Goal: Check status: Check status

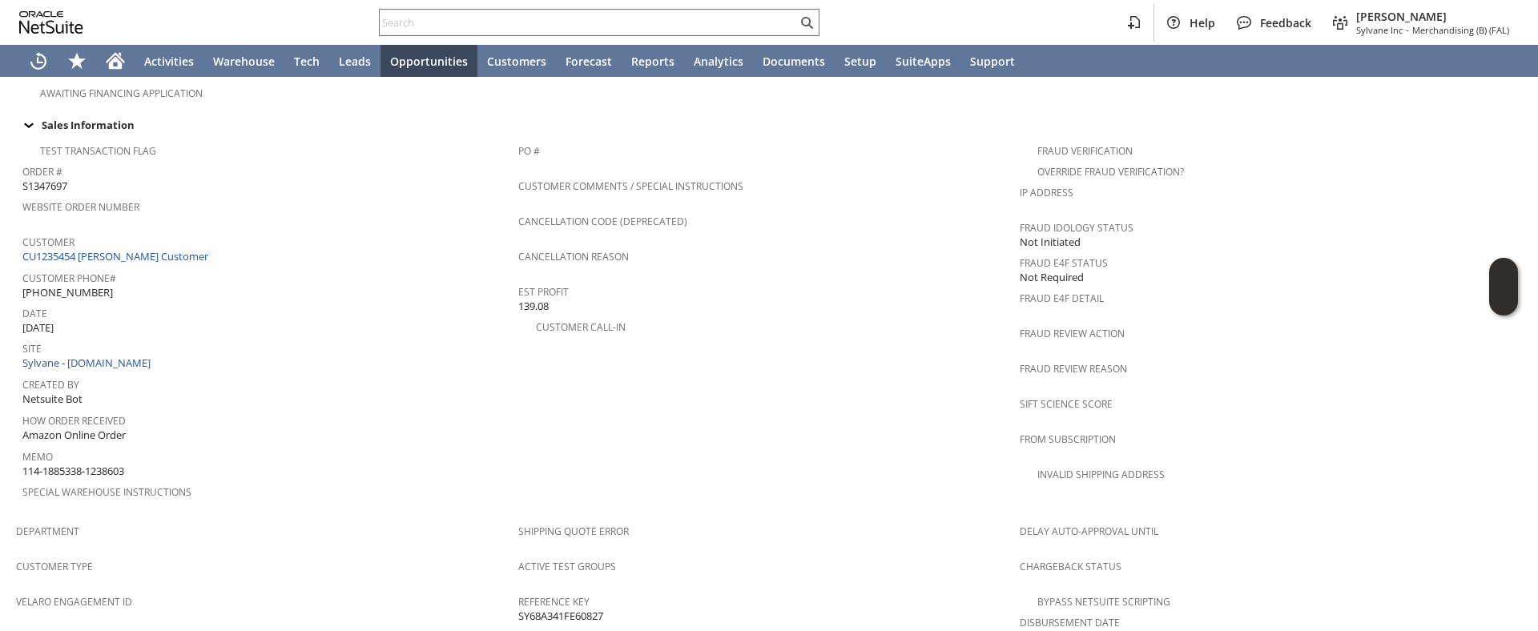
scroll to position [574, 0]
click at [143, 252] on link "CU1235454 Rosen Customer" at bounding box center [117, 259] width 190 height 14
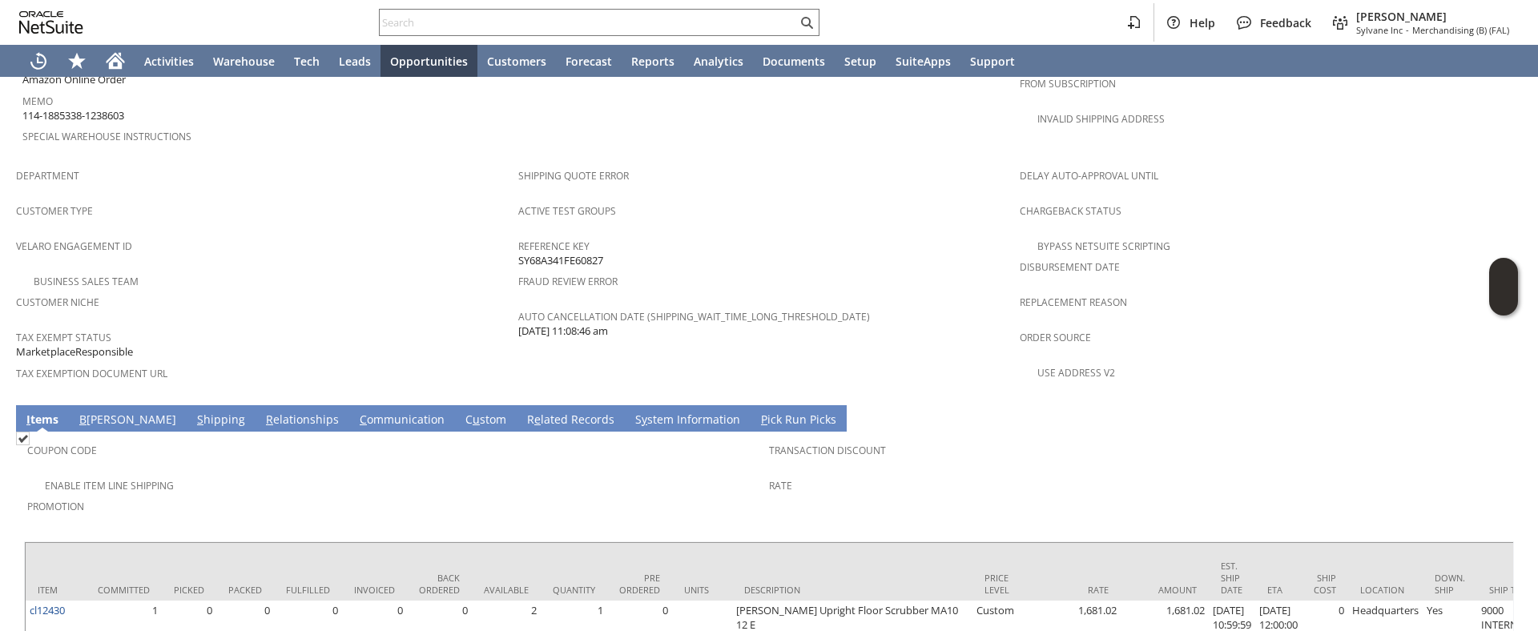
scroll to position [957, 0]
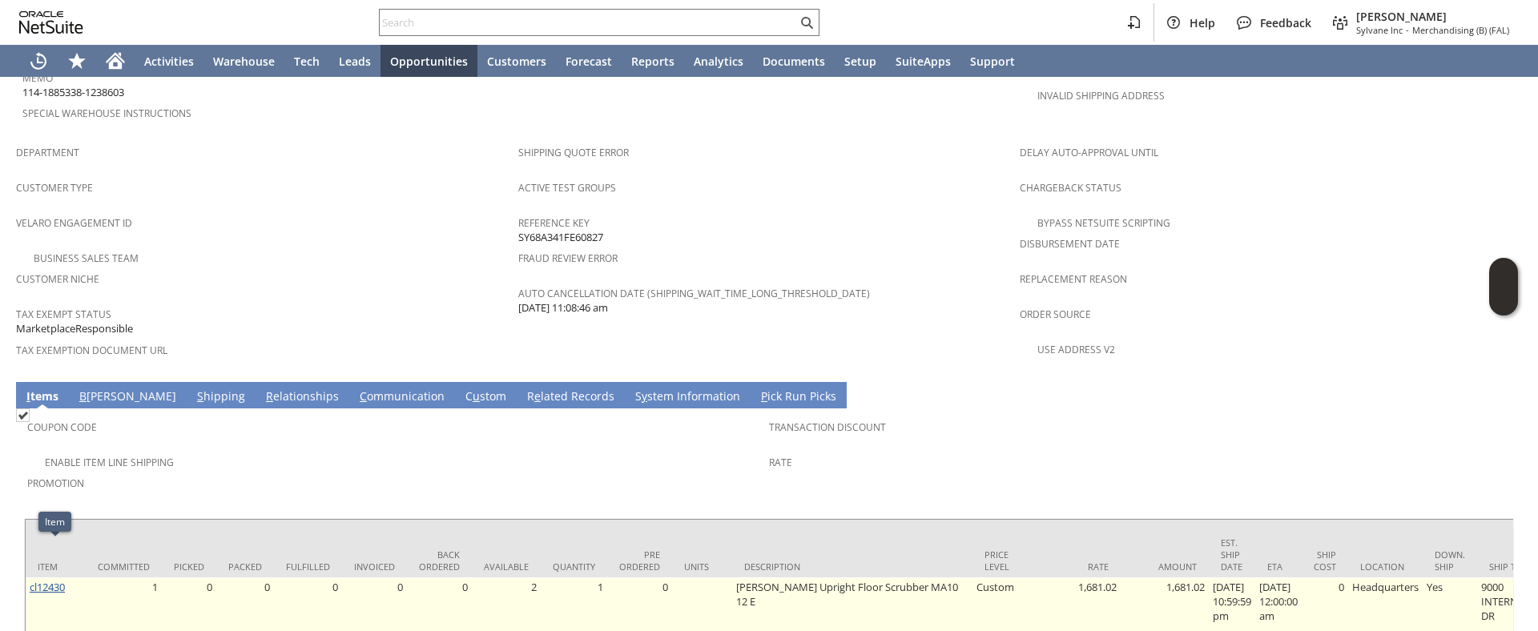
click at [42, 580] on link "cl12430" at bounding box center [47, 587] width 35 height 14
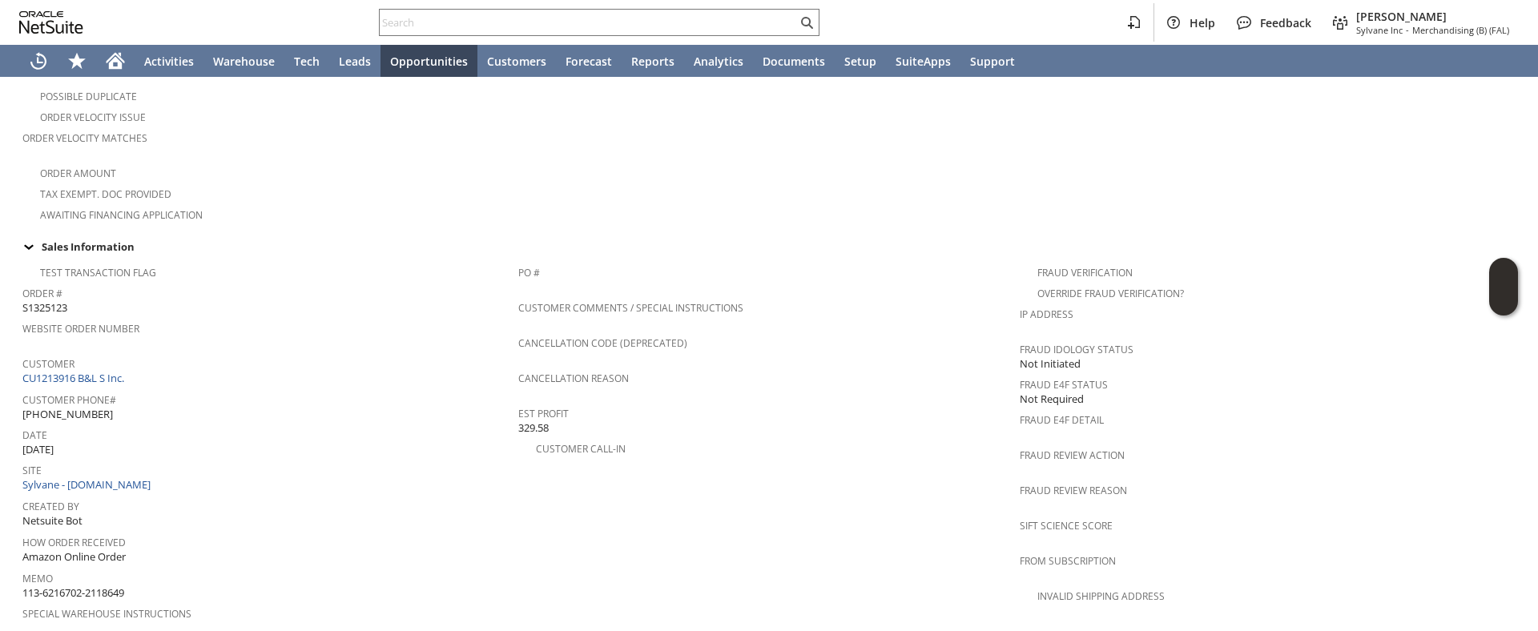
scroll to position [420, 0]
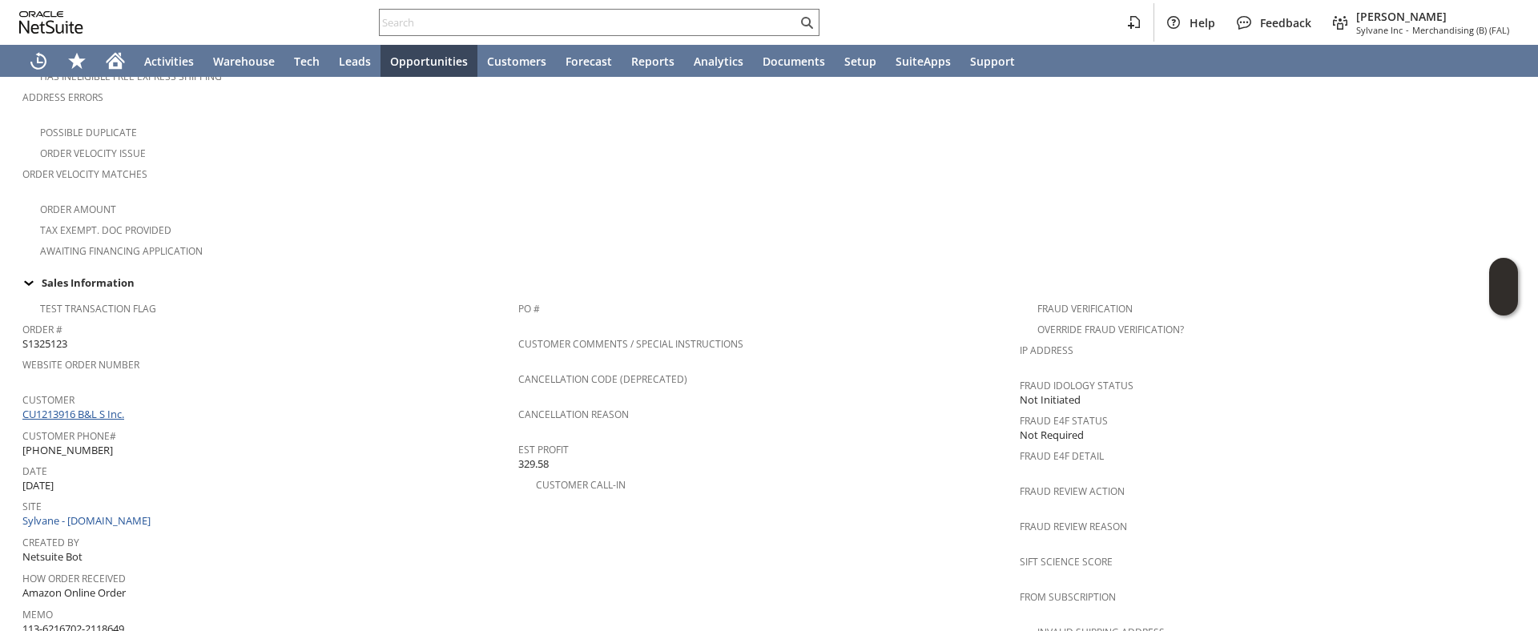
click at [103, 407] on link "CU1213916 B&L S Inc." at bounding box center [75, 414] width 106 height 14
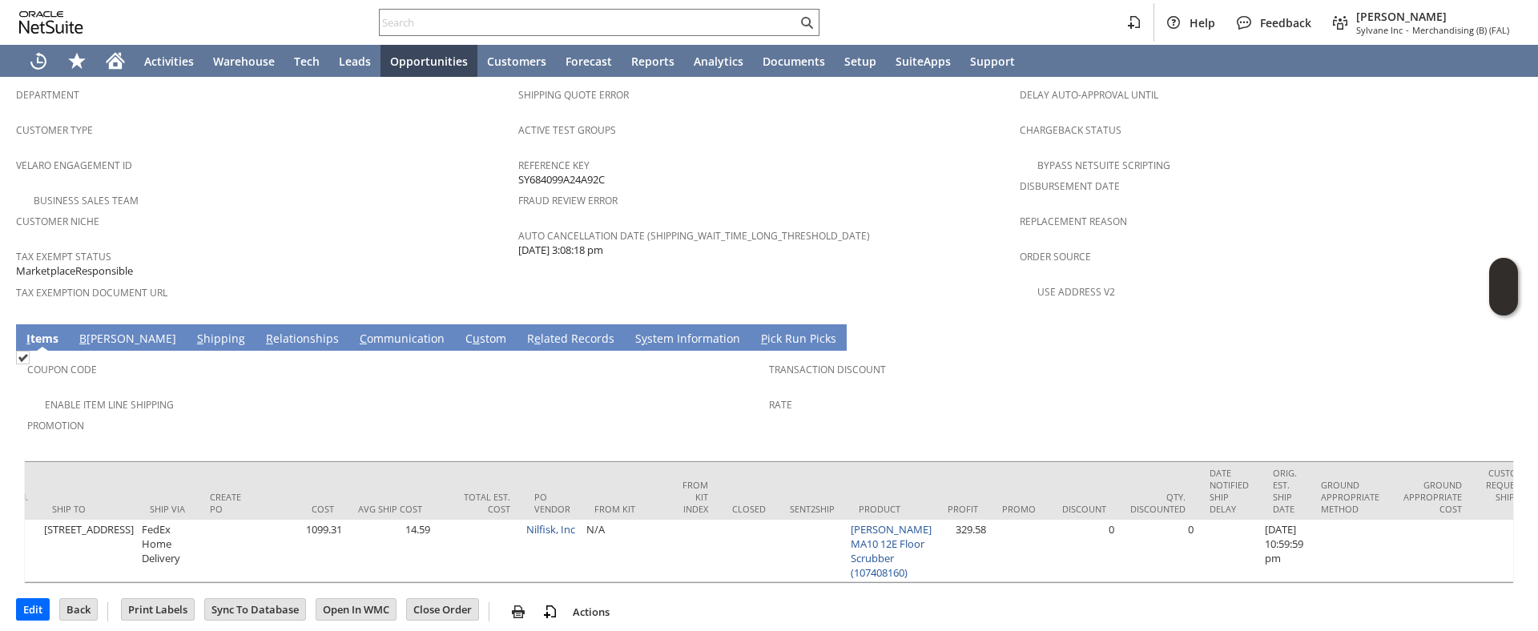
scroll to position [0, 2548]
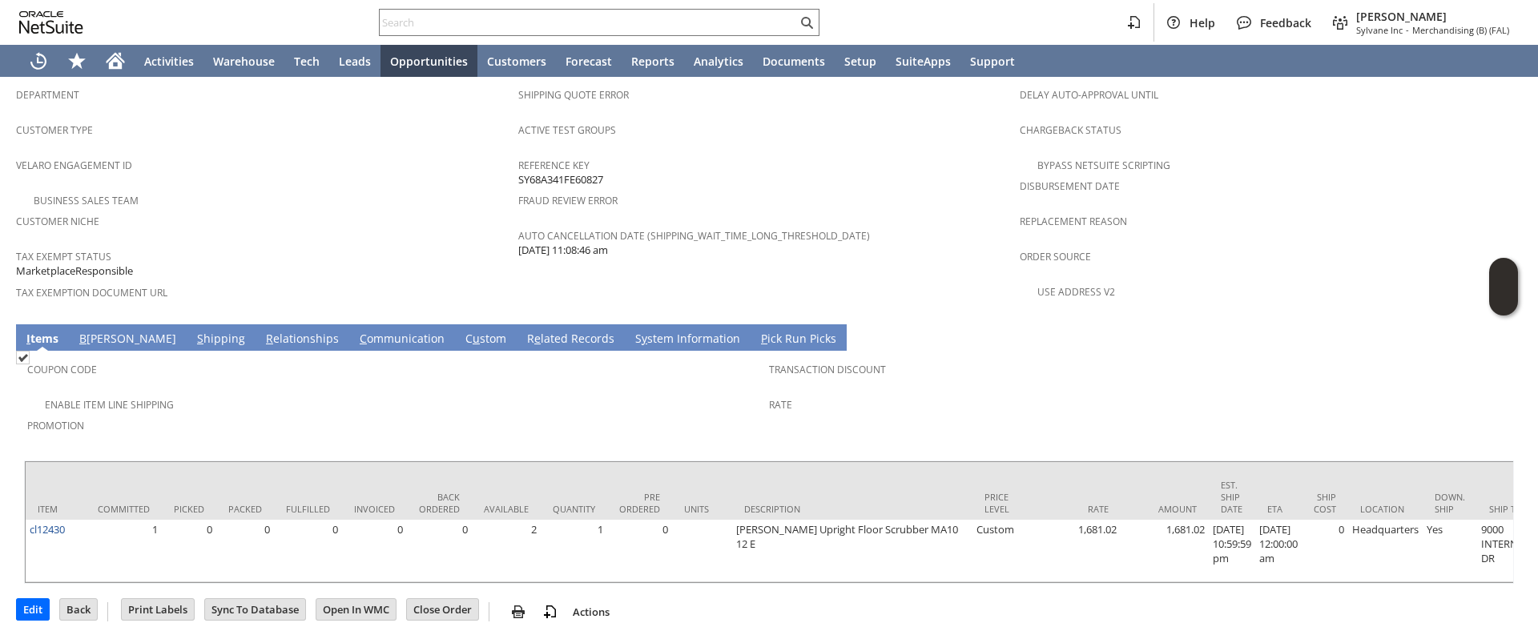
scroll to position [0, 1445]
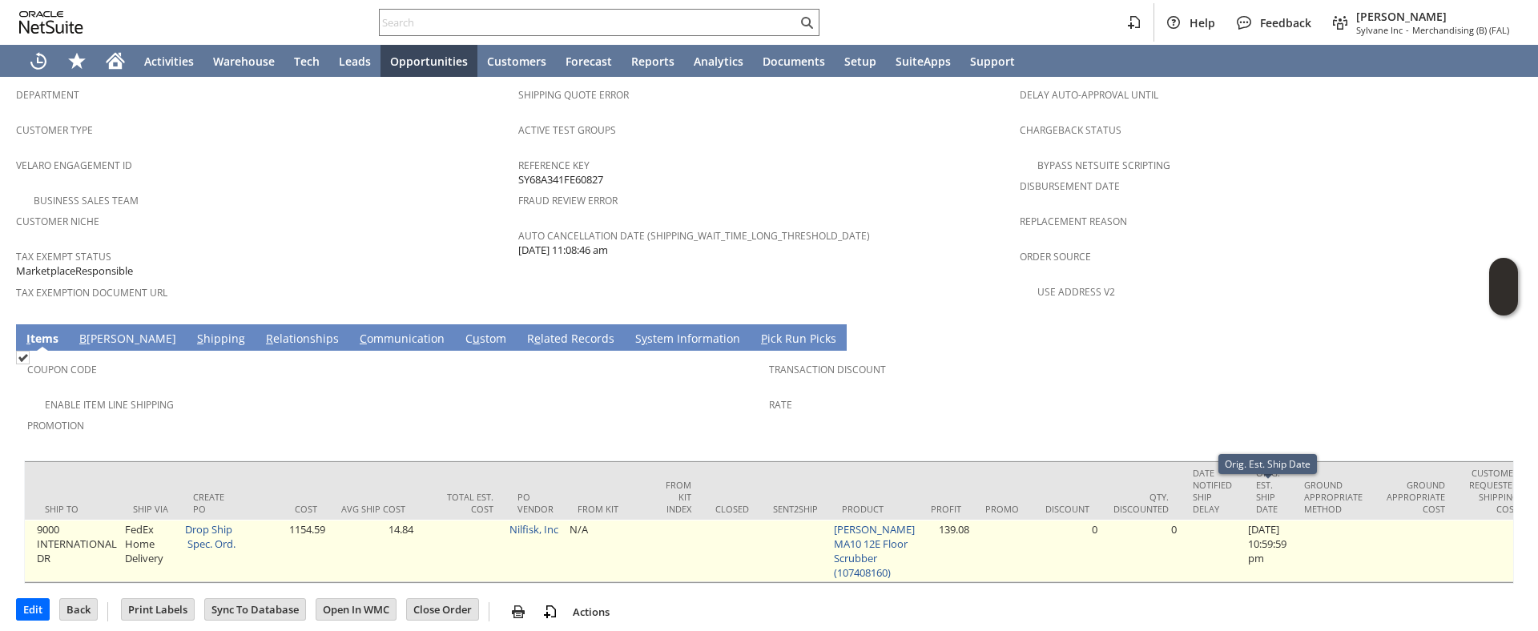
click at [1292, 557] on td "8/18/2025 10:59:59 pm" at bounding box center [1268, 551] width 48 height 62
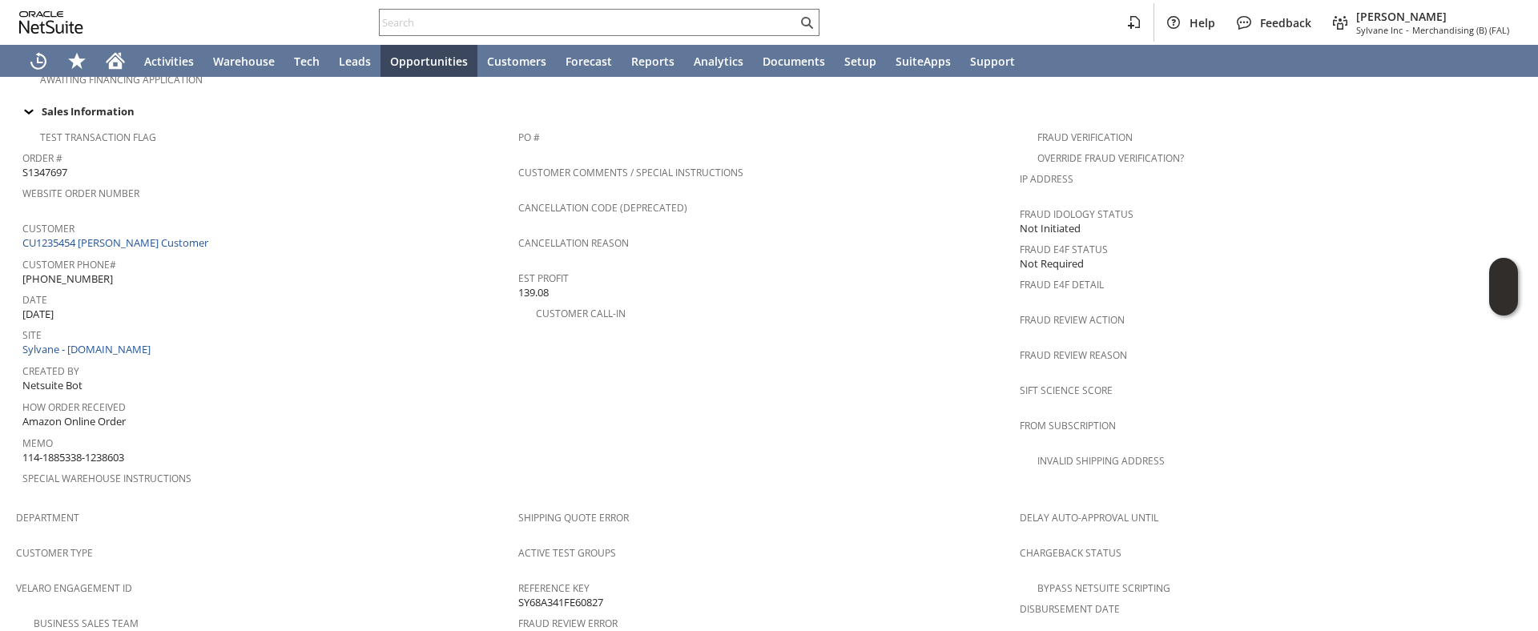
scroll to position [589, 0]
click at [109, 238] on link "CU1235454 Rosen Customer" at bounding box center [117, 245] width 190 height 14
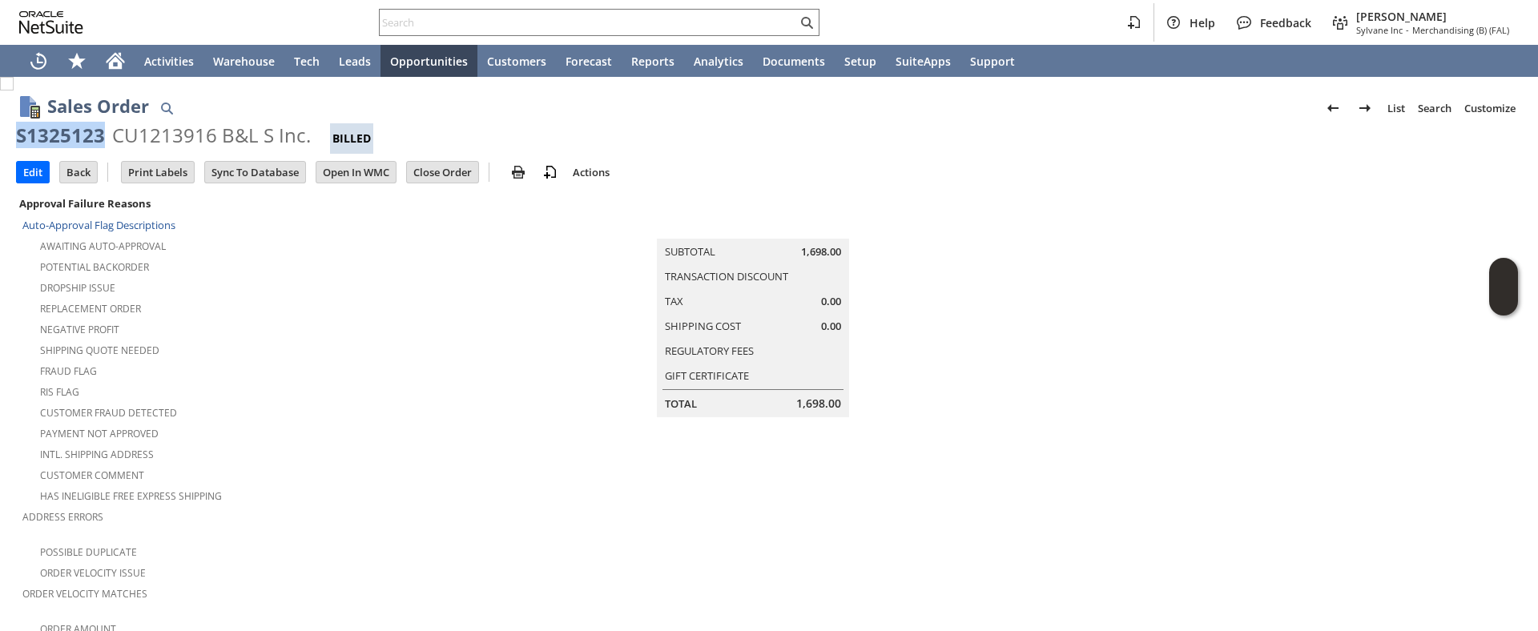
drag, startPoint x: 17, startPoint y: 134, endPoint x: 106, endPoint y: 132, distance: 88.9
click at [106, 132] on div "S1325123 CU1213916 B&L S Inc. Billed" at bounding box center [769, 138] width 1506 height 31
copy div "S1325123"
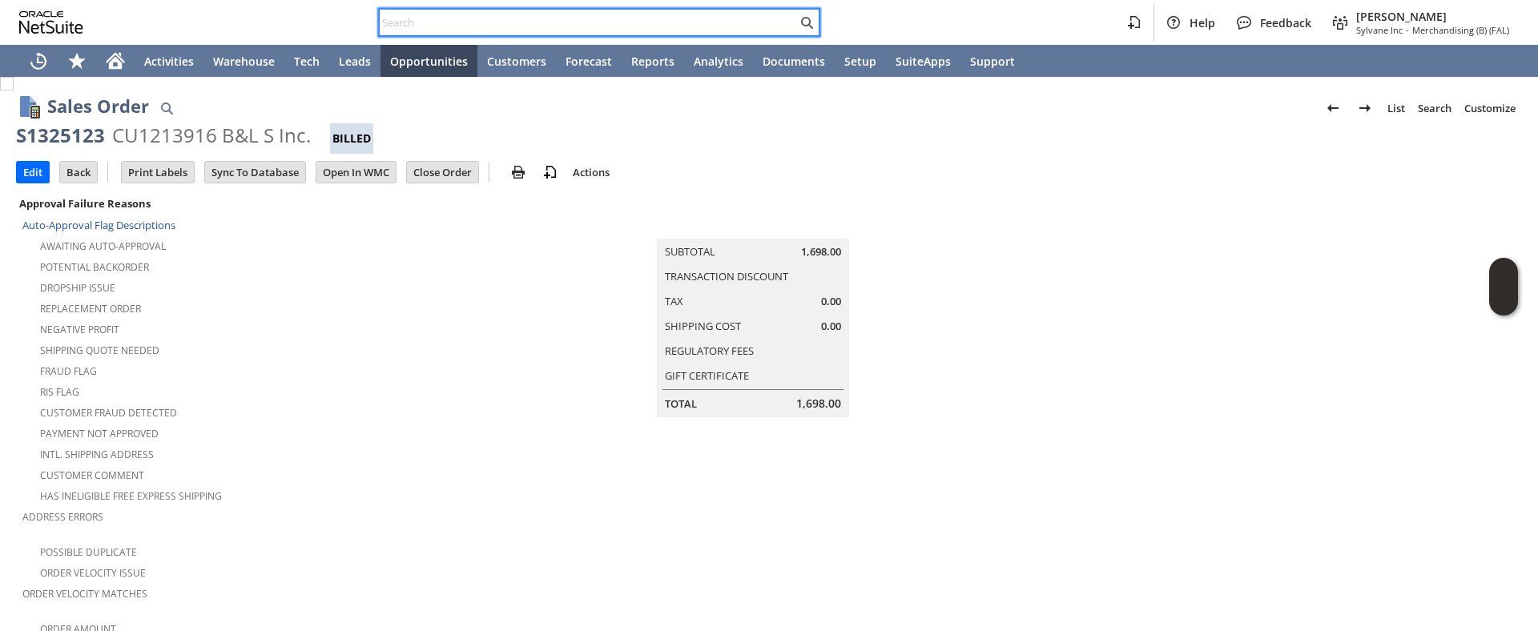
click at [469, 18] on input "text" at bounding box center [588, 22] width 417 height 19
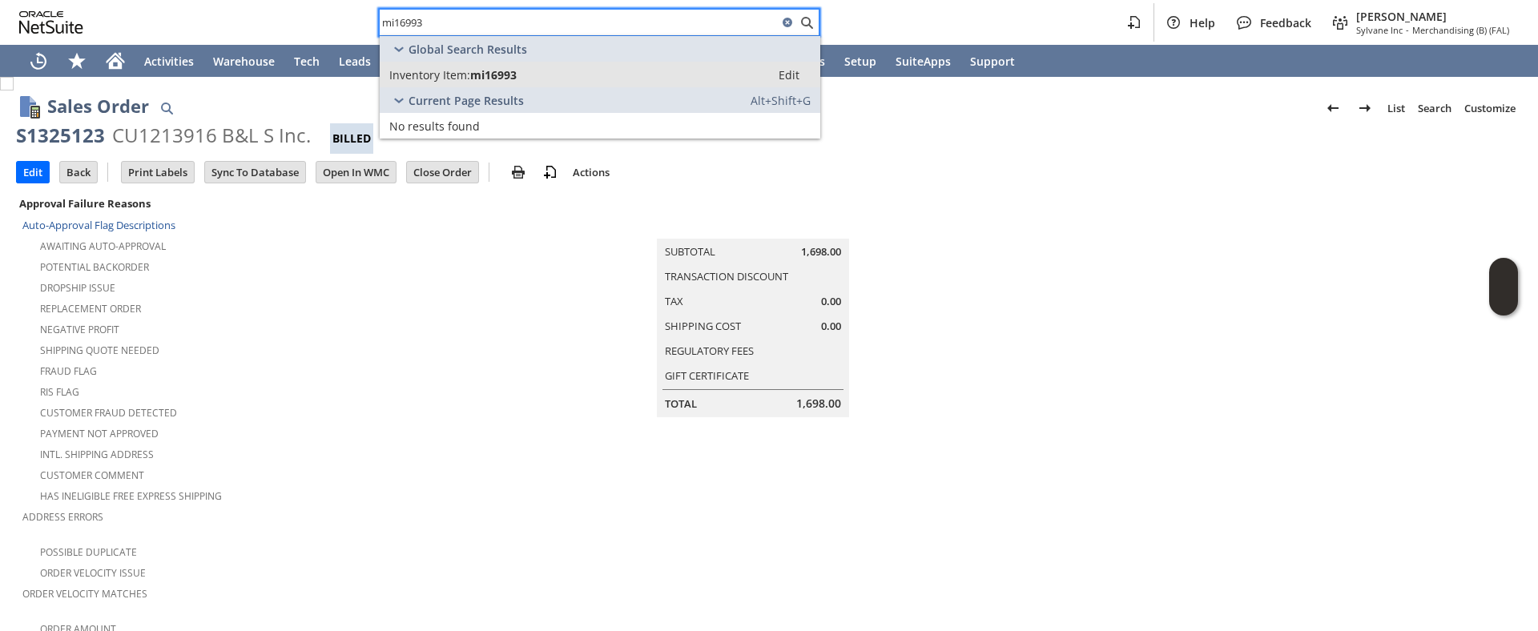
type input "mi16993"
click at [465, 72] on span "Inventory Item:" at bounding box center [429, 74] width 81 height 15
